Goal: Task Accomplishment & Management: Use online tool/utility

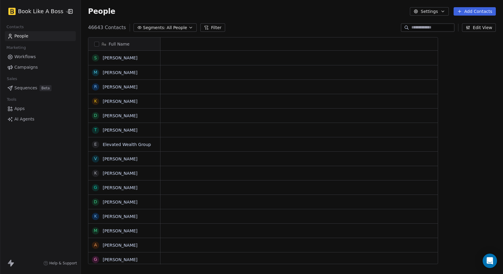
scroll to position [236, 417]
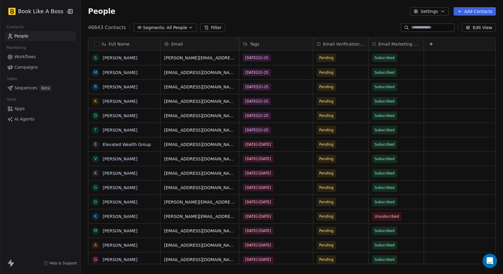
click at [33, 68] on span "Campaigns" at bounding box center [25, 67] width 23 height 6
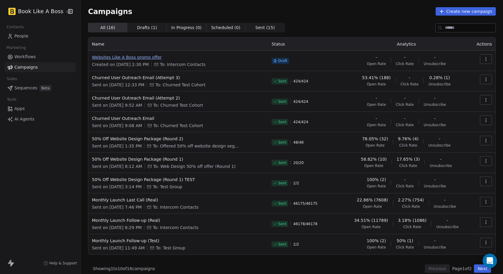
click at [113, 58] on span "Websites Like A Boss promo offer" at bounding box center [178, 57] width 173 height 6
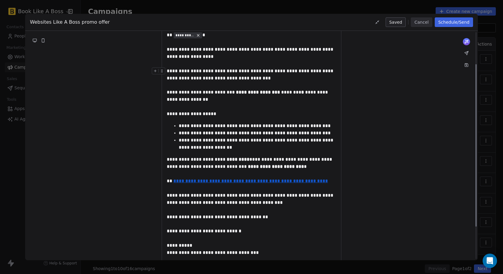
scroll to position [49, 0]
click at [420, 25] on button "Cancel" at bounding box center [421, 22] width 21 height 10
